Goal: Task Accomplishment & Management: Manage account settings

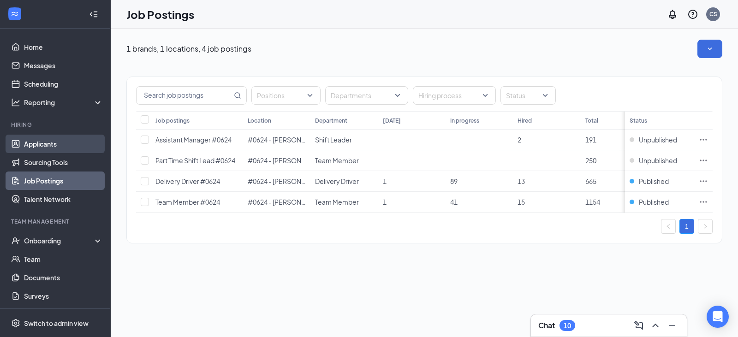
click at [69, 148] on link "Applicants" at bounding box center [63, 144] width 79 height 18
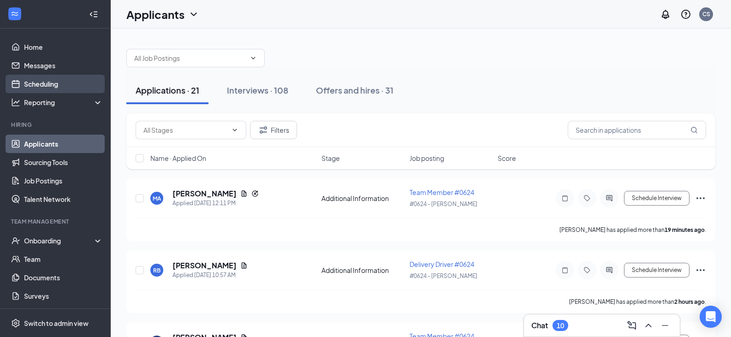
click at [64, 79] on link "Scheduling" at bounding box center [63, 84] width 79 height 18
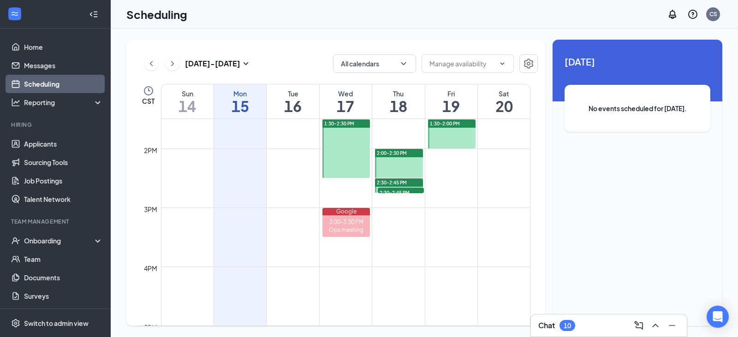
scroll to position [791, 0]
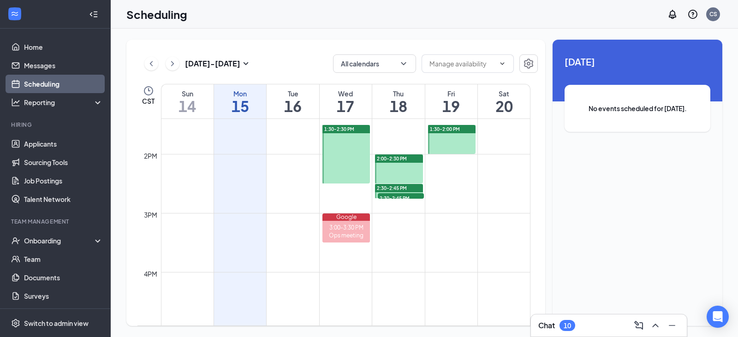
click at [408, 169] on div at bounding box center [399, 168] width 48 height 29
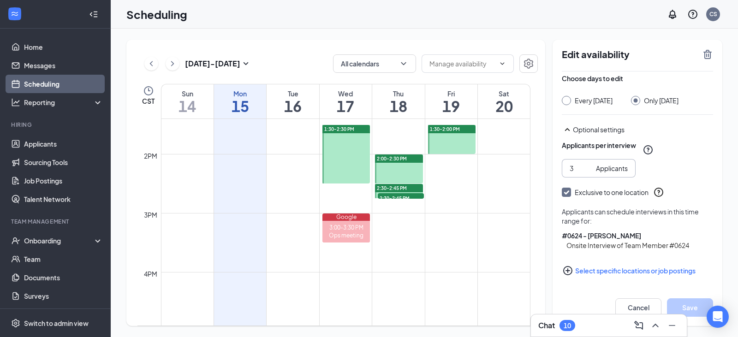
scroll to position [62, 0]
click at [647, 309] on button "Cancel" at bounding box center [638, 307] width 46 height 18
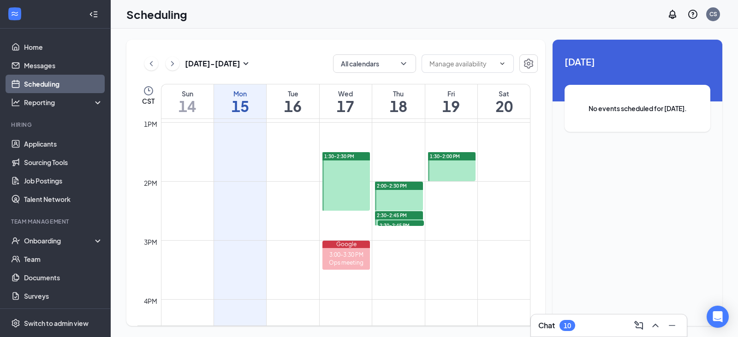
scroll to position [761, 0]
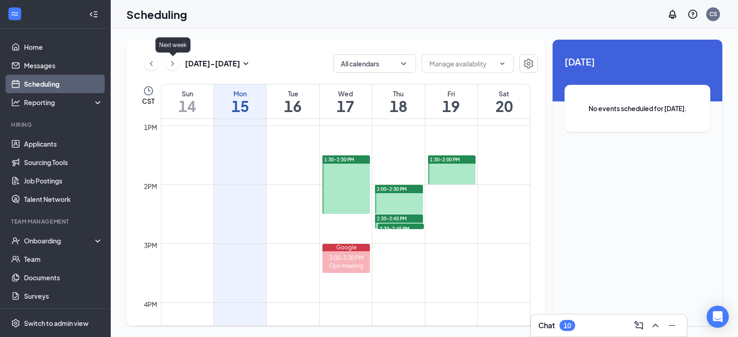
click at [173, 62] on icon "ChevronRight" at bounding box center [172, 63] width 9 height 11
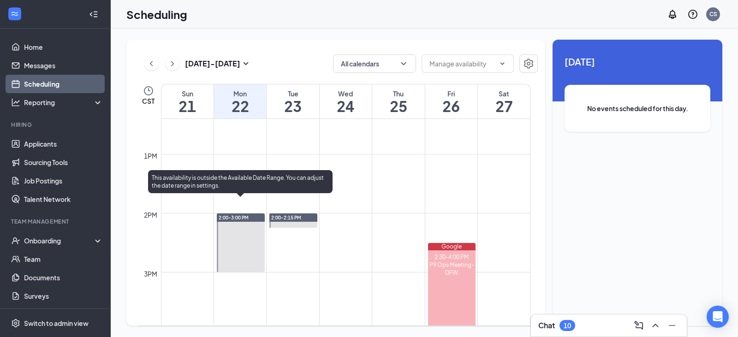
scroll to position [730, 0]
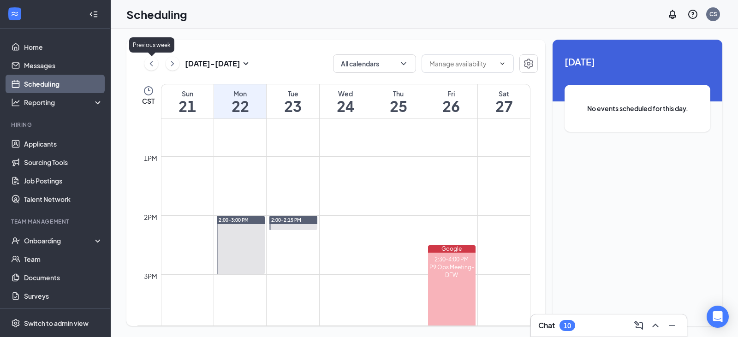
click at [147, 64] on icon "ChevronLeft" at bounding box center [151, 63] width 9 height 11
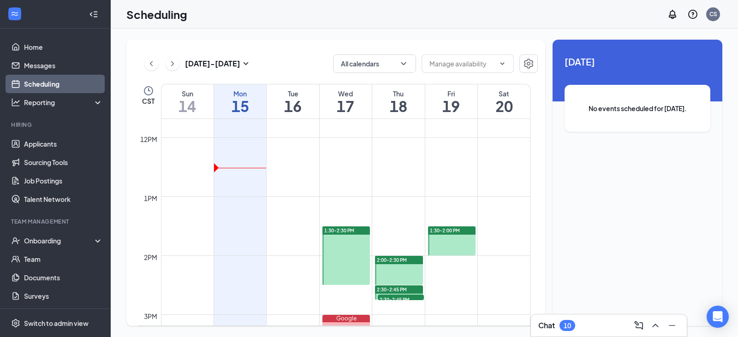
scroll to position [699, 0]
